Goal: Task Accomplishment & Management: Manage account settings

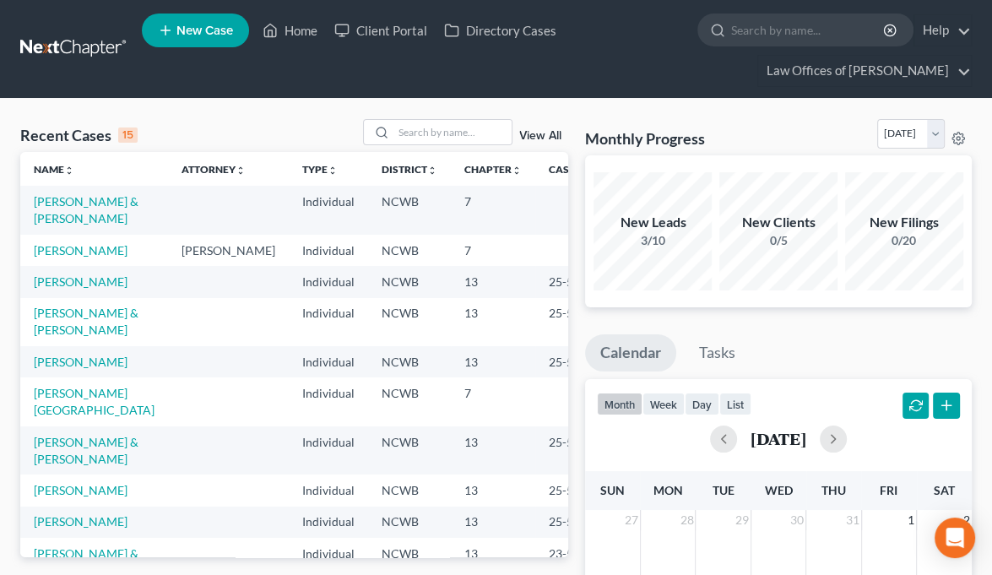
click at [52, 257] on td "[PERSON_NAME]" at bounding box center [94, 250] width 148 height 31
click at [52, 247] on link "[PERSON_NAME]" at bounding box center [81, 250] width 94 height 14
select select "4"
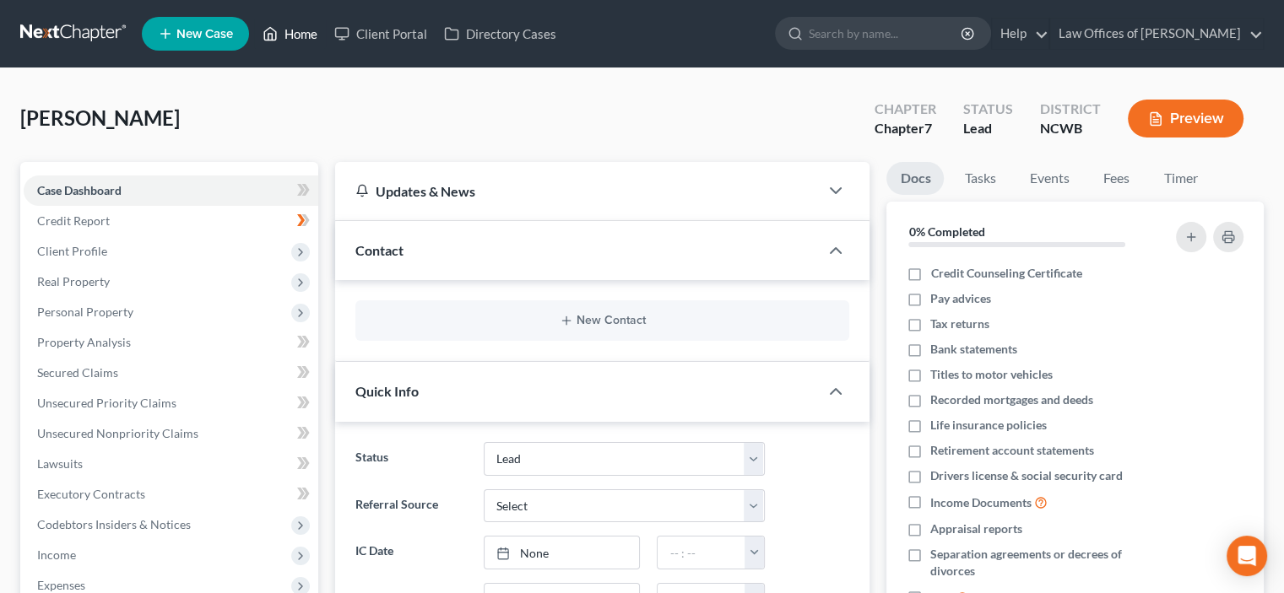
click at [297, 35] on link "Home" at bounding box center [290, 34] width 72 height 30
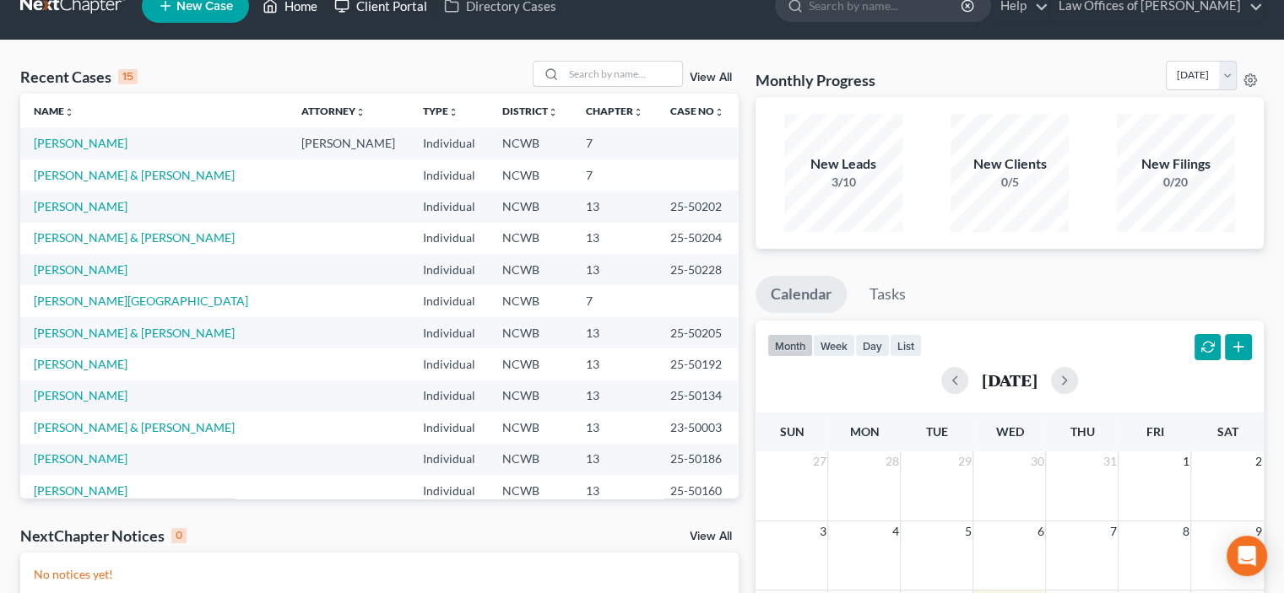
scroll to position [29, 0]
